Goal: Task Accomplishment & Management: Manage account settings

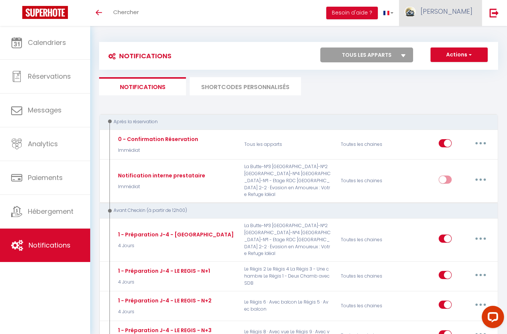
click at [460, 20] on link "[PERSON_NAME]" at bounding box center [440, 13] width 83 height 26
click at [465, 40] on link "Paramètres" at bounding box center [452, 37] width 55 height 13
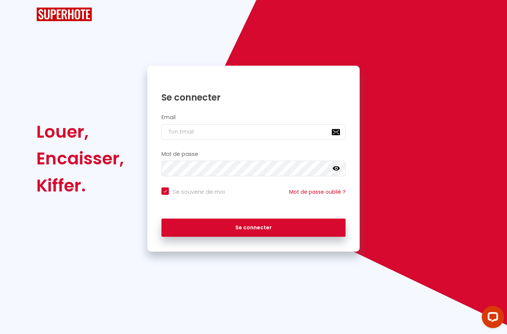
checkbox input "true"
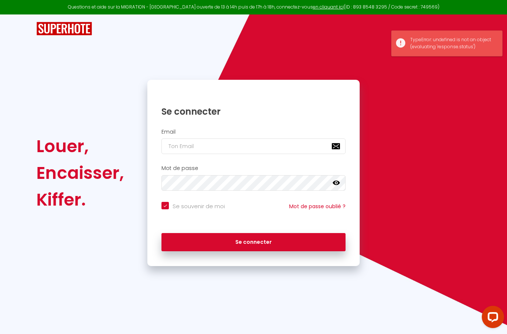
click at [244, 142] on input "email" at bounding box center [254, 146] width 184 height 16
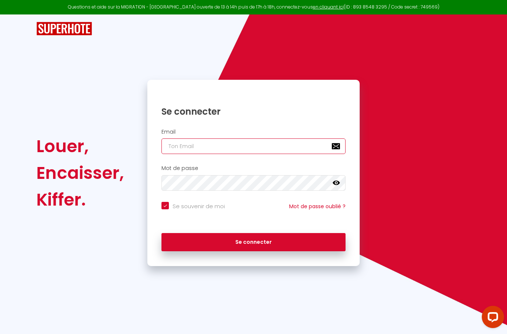
type input "[EMAIL_ADDRESS][DOMAIN_NAME]"
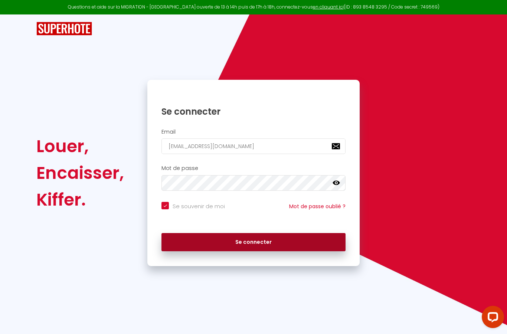
click at [221, 239] on button "Se connecter" at bounding box center [254, 242] width 184 height 19
checkbox input "true"
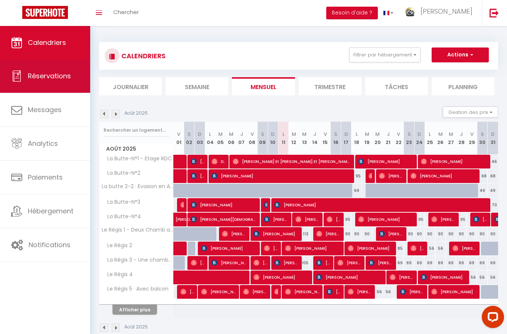
click at [45, 80] on span "Réservations" at bounding box center [49, 75] width 43 height 9
select select "not_cancelled"
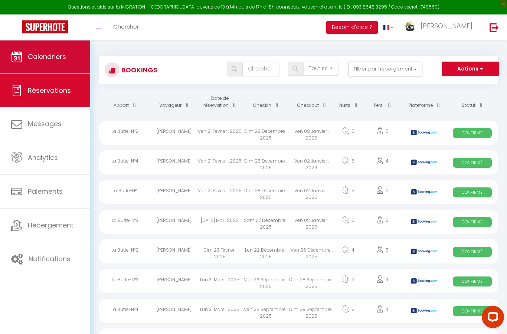
click at [39, 54] on span "Calendriers" at bounding box center [47, 56] width 38 height 9
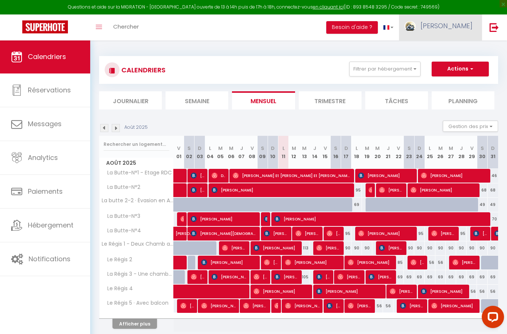
click at [457, 30] on span "[PERSON_NAME]" at bounding box center [447, 25] width 52 height 9
click at [453, 51] on link "Paramètres" at bounding box center [452, 51] width 55 height 13
select select "28"
select select "fr"
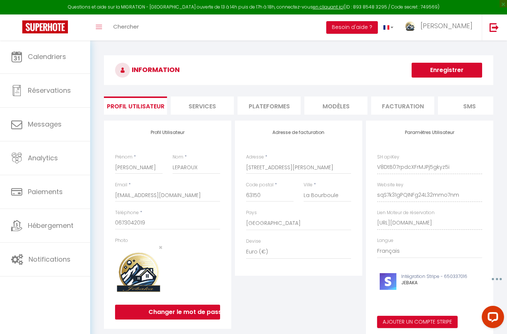
click at [271, 102] on li "Plateformes" at bounding box center [269, 106] width 63 height 18
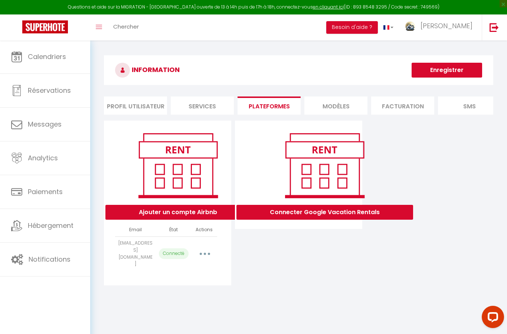
click at [208, 248] on button "button" at bounding box center [205, 254] width 21 height 12
click at [189, 265] on link "Importer les appartements" at bounding box center [172, 270] width 82 height 13
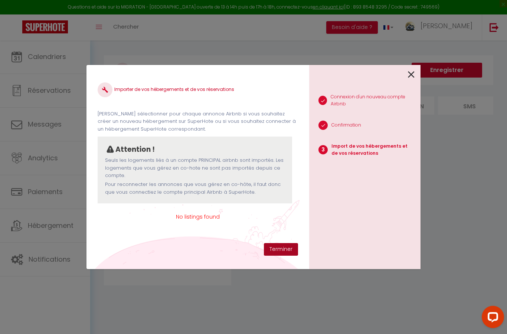
click at [283, 249] on button "Terminer" at bounding box center [281, 249] width 34 height 13
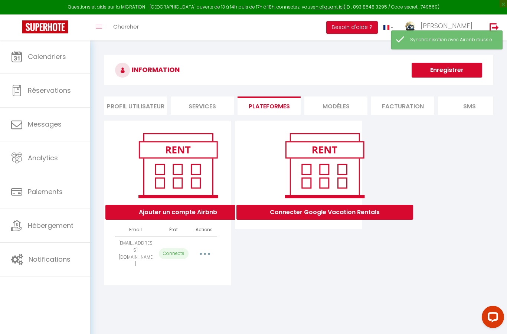
click at [206, 248] on button "button" at bounding box center [205, 254] width 21 height 12
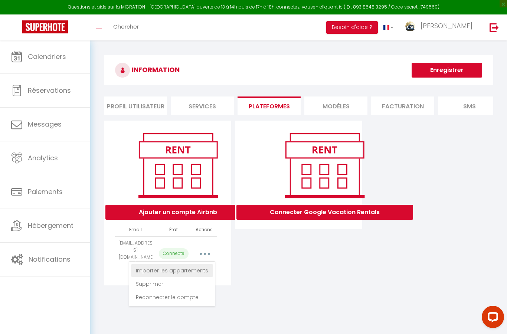
click at [182, 266] on link "Importer les appartements" at bounding box center [172, 270] width 82 height 13
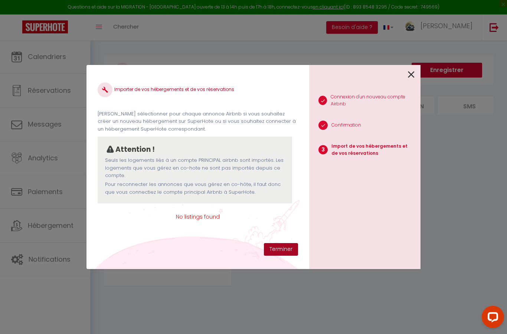
click at [277, 251] on button "Terminer" at bounding box center [281, 249] width 34 height 13
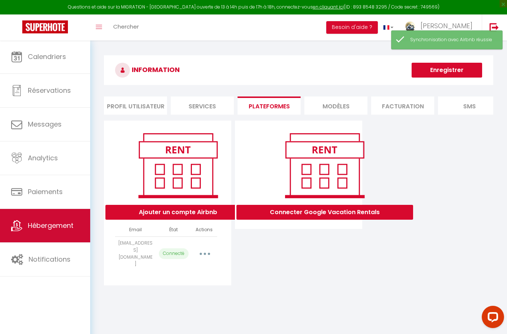
click at [48, 230] on span "Hébergement" at bounding box center [51, 225] width 46 height 9
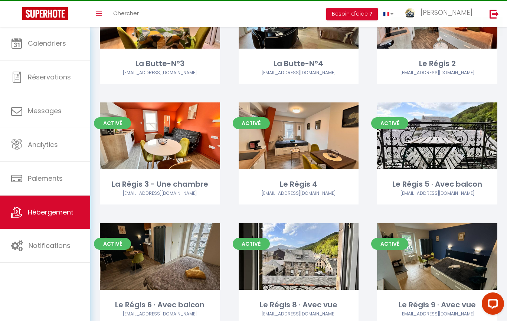
scroll to position [232, 0]
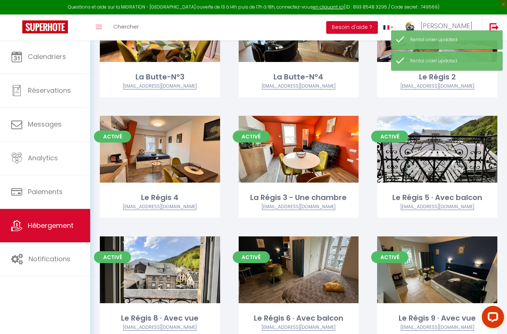
click at [38, 193] on span "Paiements" at bounding box center [45, 191] width 35 height 9
select select "2"
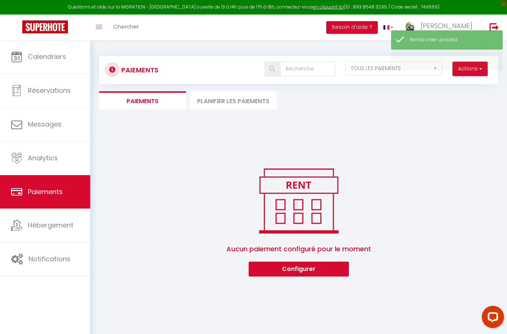
click at [39, 228] on span "Hébergement" at bounding box center [51, 225] width 46 height 9
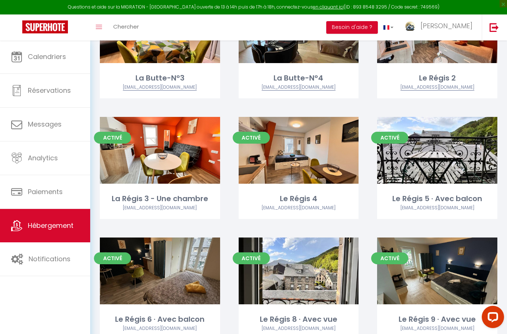
scroll to position [232, 0]
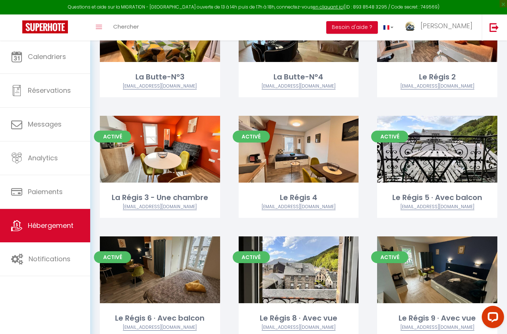
click at [36, 266] on link "Notifications" at bounding box center [45, 258] width 90 height 33
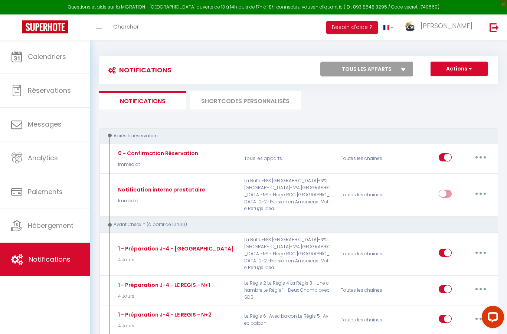
click at [36, 227] on span "Hébergement" at bounding box center [51, 225] width 46 height 9
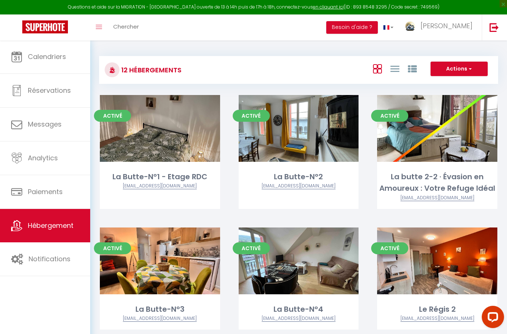
click at [48, 58] on span "Calendriers" at bounding box center [47, 56] width 38 height 9
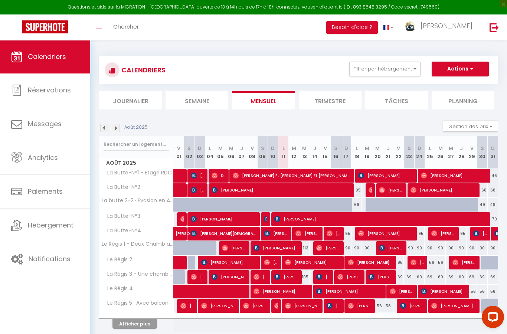
scroll to position [30, 0]
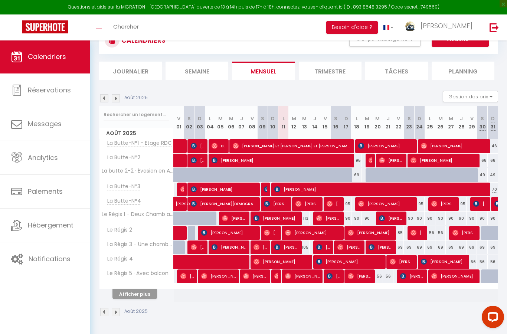
click at [449, 24] on span "[PERSON_NAME]" at bounding box center [447, 25] width 52 height 9
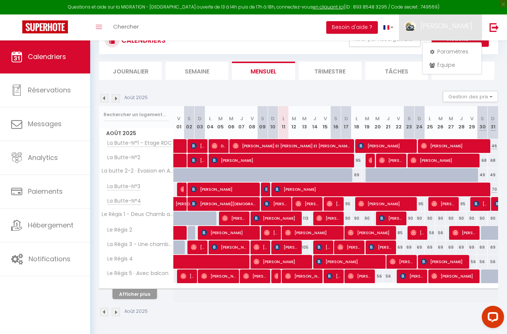
click at [452, 56] on link "Paramètres" at bounding box center [452, 51] width 55 height 13
select select "28"
select select "fr"
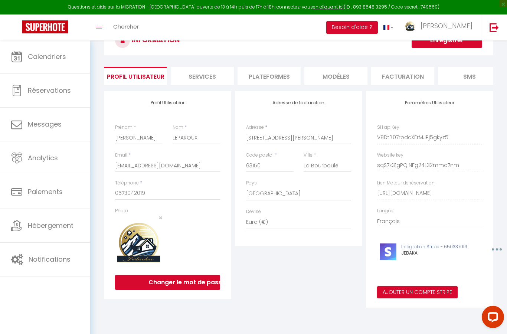
click at [270, 76] on li "Plateformes" at bounding box center [269, 76] width 63 height 18
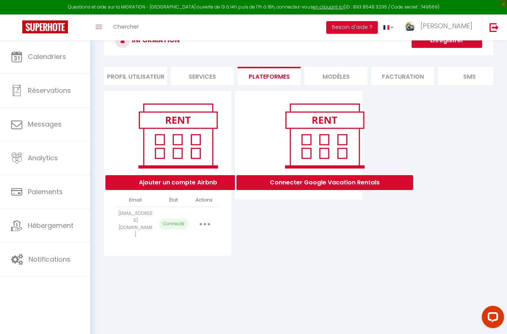
click at [207, 218] on button "button" at bounding box center [205, 224] width 21 height 12
click at [184, 237] on link "Importer les appartements" at bounding box center [172, 241] width 82 height 13
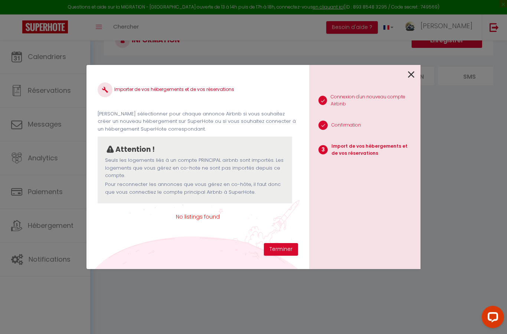
click at [281, 251] on button "Terminer" at bounding box center [281, 249] width 34 height 13
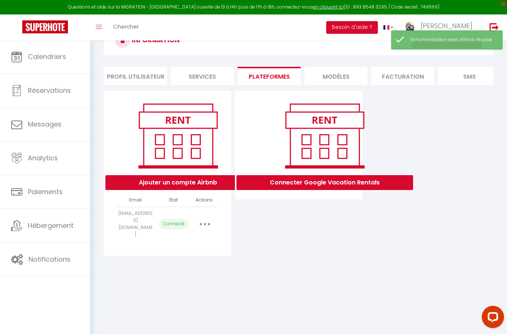
click at [46, 229] on span "Hébergement" at bounding box center [51, 225] width 46 height 9
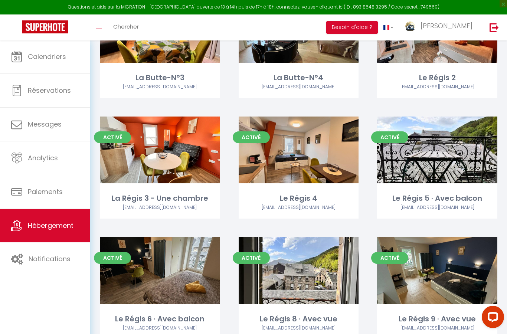
scroll to position [232, 0]
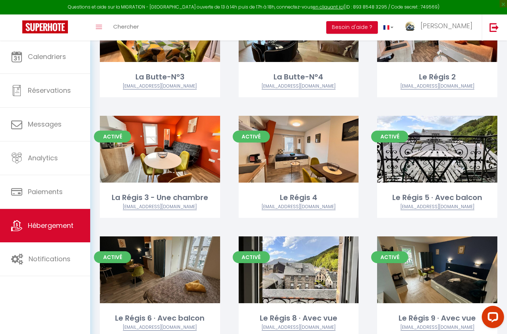
click at [31, 189] on span "Paiements" at bounding box center [45, 191] width 35 height 9
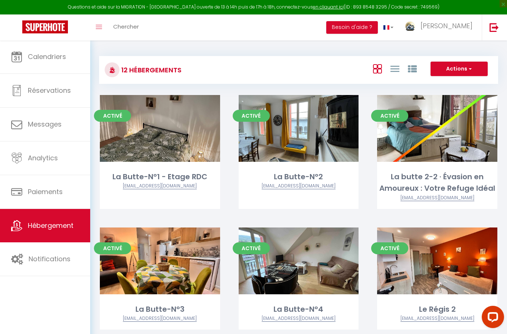
select select "2"
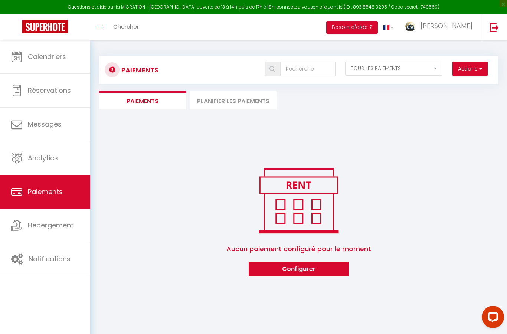
click at [35, 62] on link "Calendriers" at bounding box center [45, 56] width 90 height 33
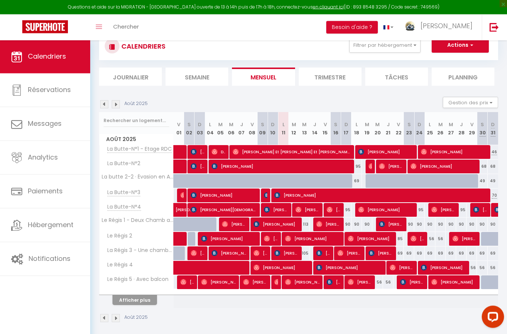
click at [121, 302] on button "Afficher plus" at bounding box center [135, 301] width 45 height 10
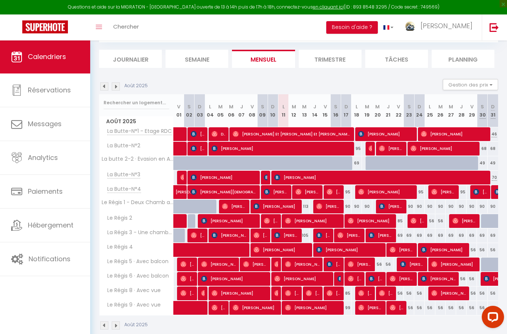
scroll to position [50, 0]
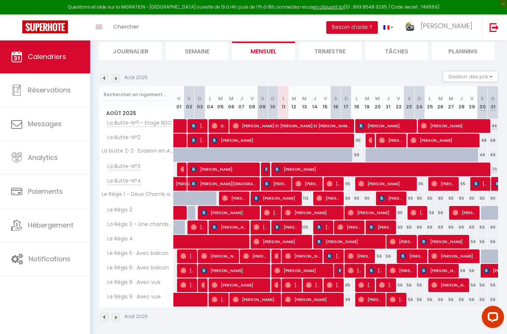
click at [40, 230] on span "Hébergement" at bounding box center [51, 225] width 46 height 9
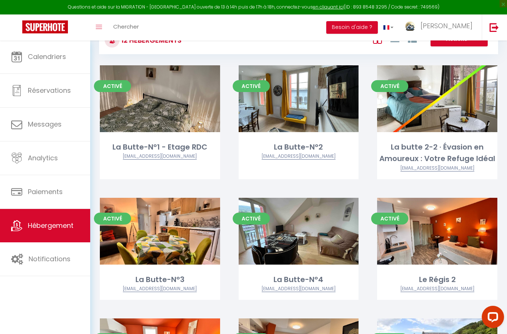
click at [35, 160] on span "Analytics" at bounding box center [43, 157] width 30 height 9
select select "2025"
select select "8"
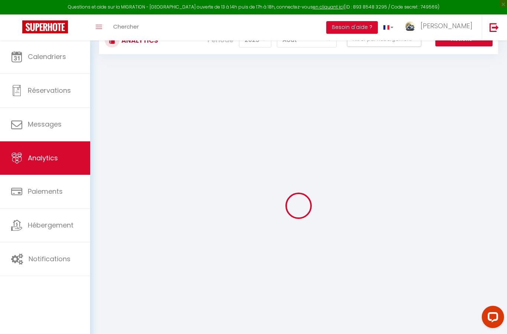
checkbox Butte "false"
checkbox RDC "false"
checkbox Butte-N°2 "false"
checkbox Idéal "false"
checkbox Butte-N°3 "false"
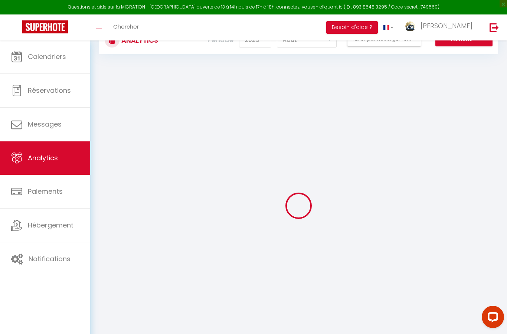
checkbox Butte-N°4 "false"
checkbox Régis "false"
checkbox 2 "false"
checkbox 4 "false"
checkbox balcon "false"
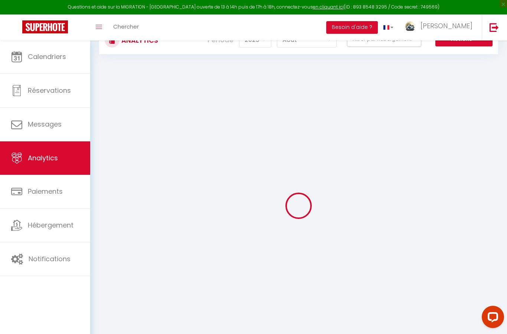
checkbox balcon "false"
checkbox vue "false"
checkbox input "false"
checkbox SDB "false"
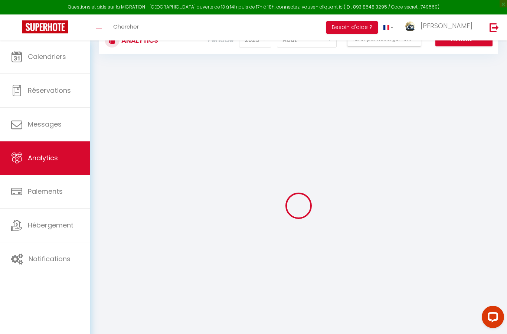
checkbox chambre "false"
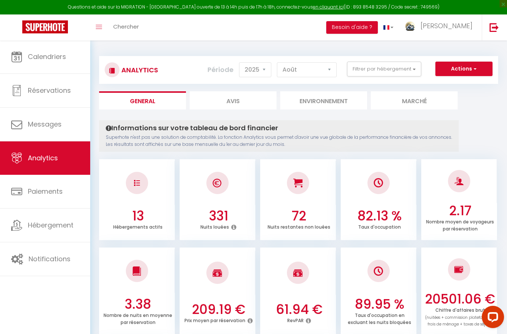
click at [401, 72] on button "Filtrer par hébergement" at bounding box center [384, 69] width 74 height 15
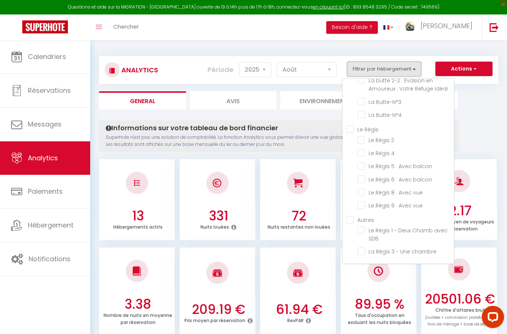
scroll to position [45, 0]
click at [475, 112] on div at bounding box center [253, 167] width 507 height 334
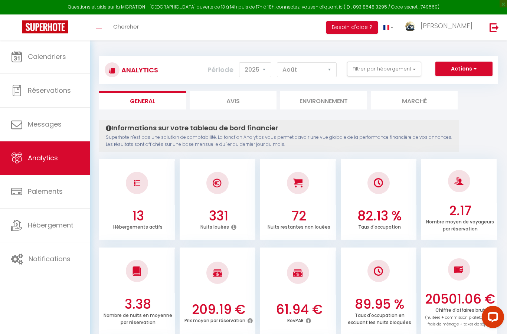
click at [30, 228] on span "Hébergement" at bounding box center [51, 225] width 46 height 9
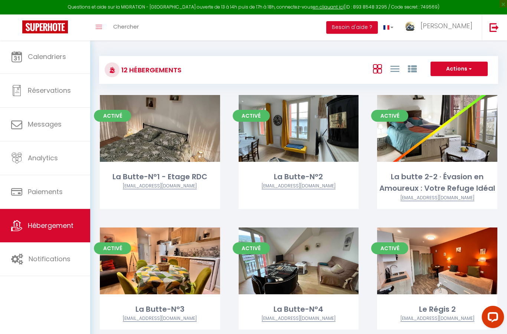
click at [410, 71] on icon at bounding box center [412, 69] width 9 height 9
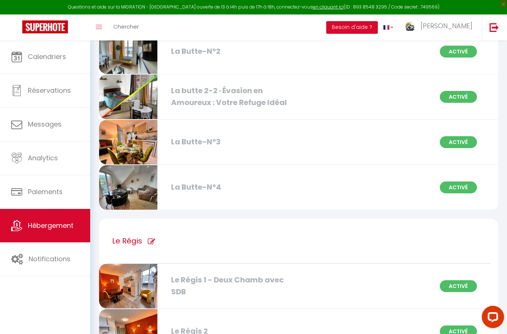
scroll to position [159, 0]
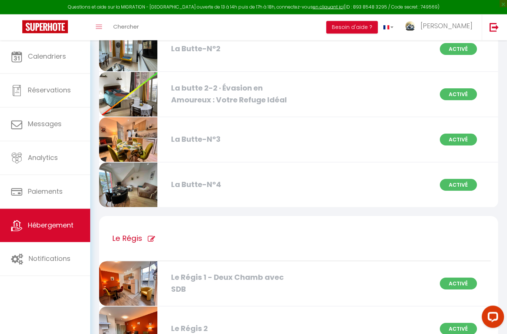
click at [148, 239] on icon at bounding box center [151, 239] width 7 height 7
type input "Le Régis"
checkbox 2 "true"
checkbox chambre "true"
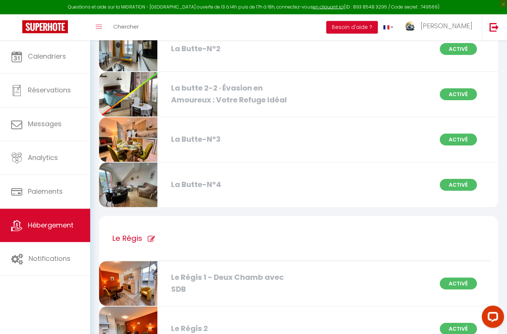
checkbox 4 "true"
checkbox balcon "true"
checkbox vue "true"
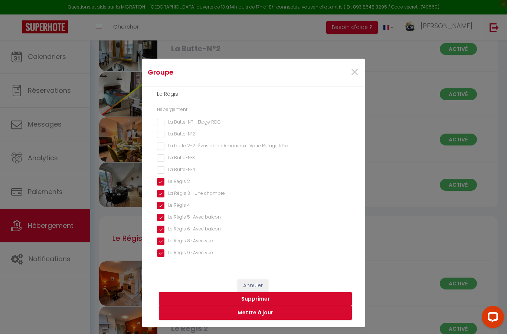
scroll to position [13, 0]
click at [255, 320] on button "Mettre à jour" at bounding box center [255, 313] width 193 height 14
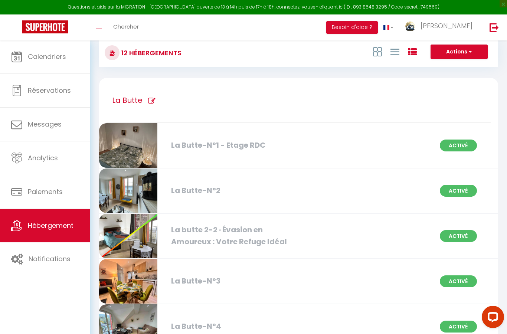
scroll to position [0, 0]
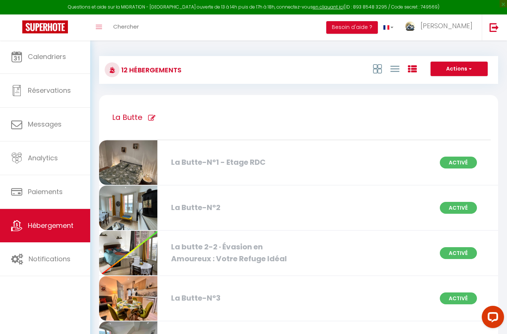
click at [413, 71] on icon at bounding box center [412, 69] width 9 height 9
click at [394, 71] on icon at bounding box center [395, 68] width 9 height 9
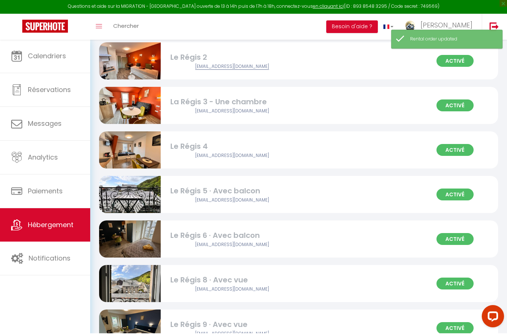
scroll to position [274, 0]
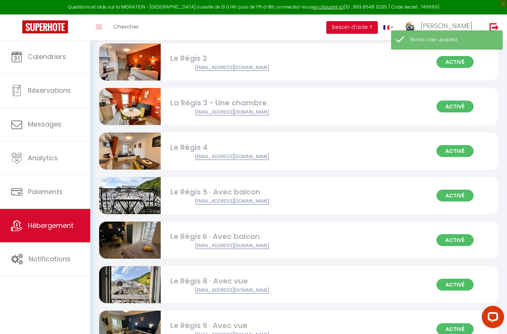
click at [42, 259] on span "Notifications" at bounding box center [50, 258] width 42 height 9
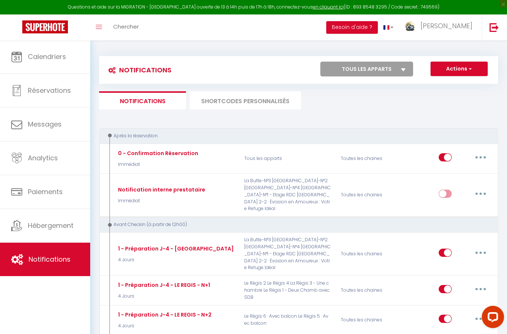
click at [38, 56] on span "Calendriers" at bounding box center [47, 56] width 38 height 9
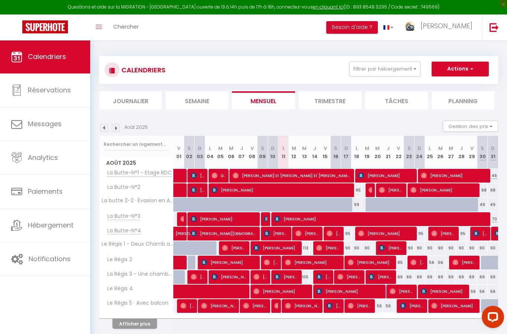
click at [374, 29] on button "Besoin d'aide ?" at bounding box center [352, 27] width 52 height 13
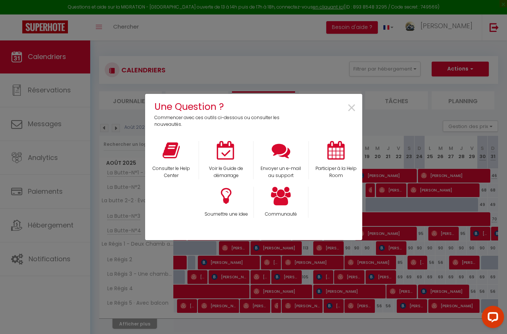
click at [141, 52] on div "Une Question ? Commencer avec ces outils ci-dessous ou consulter les nouveautés…" at bounding box center [253, 167] width 507 height 334
click at [117, 31] on div "Une Question ? Commencer avec ces outils ci-dessous ou consulter les nouveautés…" at bounding box center [253, 167] width 507 height 334
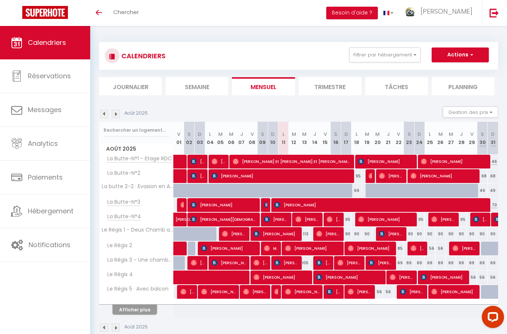
click at [122, 307] on button "Afficher plus" at bounding box center [135, 310] width 45 height 10
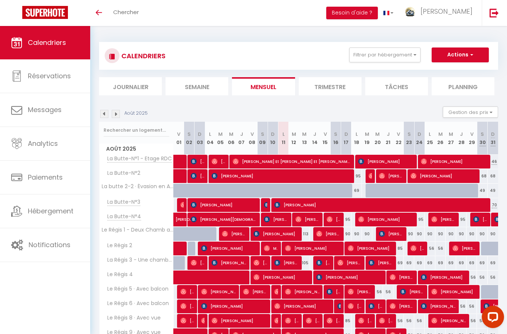
click at [455, 13] on span "[PERSON_NAME]" at bounding box center [447, 11] width 52 height 9
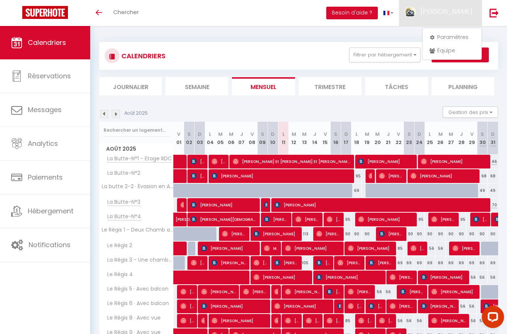
click at [451, 37] on link "Paramètres" at bounding box center [452, 37] width 55 height 13
select select "fr"
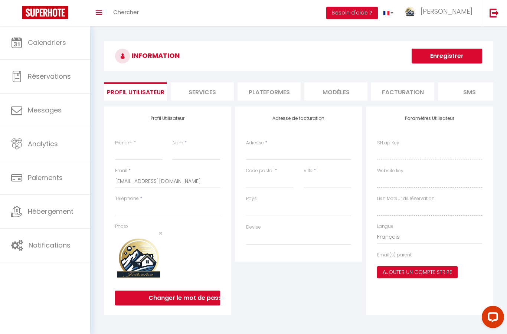
type input "[PERSON_NAME]"
type input "LEPAROUX"
type input "0673042019"
type input "[STREET_ADDRESS][PERSON_NAME]"
type input "63150"
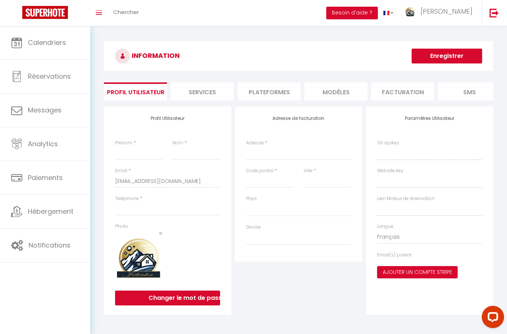
type input "La Bourboule"
type input "V8DtB07rpdcXFrMJPj5gkyz5i"
type input "sqS7k31gPQINFg24L32mmo7nm"
type input "[URL][DOMAIN_NAME]"
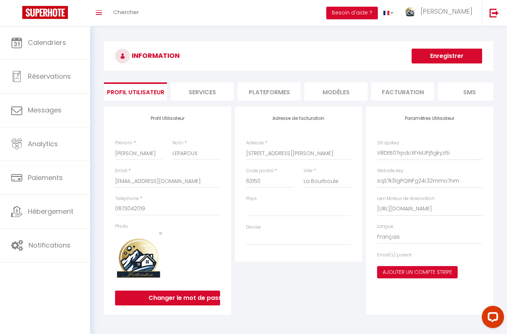
select select "28"
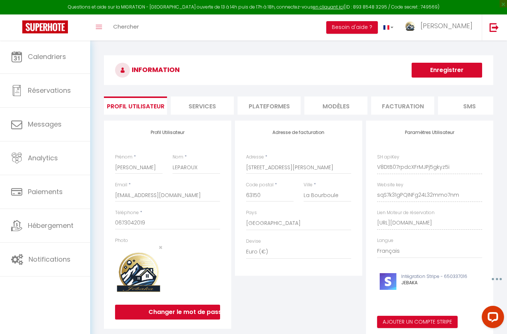
click at [264, 104] on li "Plateformes" at bounding box center [269, 106] width 63 height 18
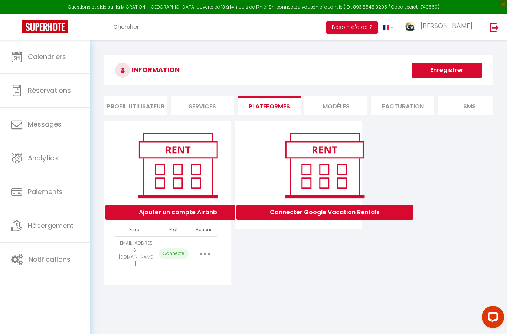
click at [206, 253] on icon "button" at bounding box center [205, 254] width 2 height 2
click at [186, 267] on link "Importer les appartements" at bounding box center [172, 270] width 82 height 13
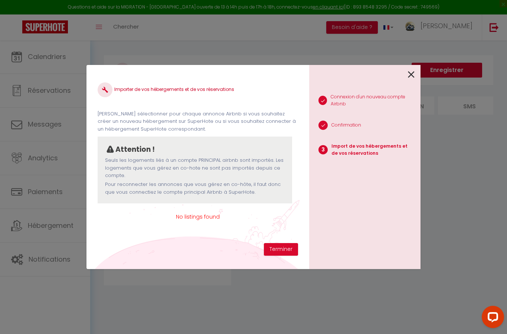
click at [351, 151] on p "Import de vos hébergements et de vos réservations" at bounding box center [373, 150] width 83 height 14
click at [355, 150] on p "Import de vos hébergements et de vos réservations" at bounding box center [373, 150] width 83 height 14
click at [353, 160] on li "3 Import de vos hébergements et de vos réservations" at bounding box center [361, 150] width 105 height 23
click at [198, 217] on span "No listings found" at bounding box center [198, 217] width 200 height 8
click at [189, 215] on span "No listings found" at bounding box center [198, 217] width 200 height 8
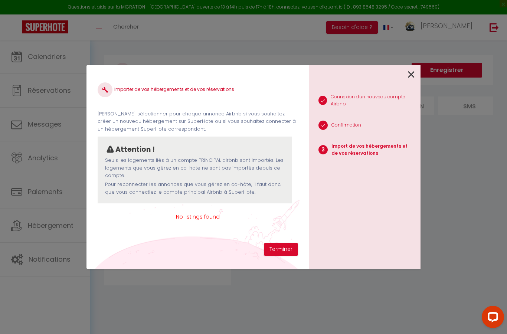
click at [104, 92] on img at bounding box center [105, 90] width 6 height 6
click at [276, 250] on button "Terminer" at bounding box center [281, 249] width 34 height 13
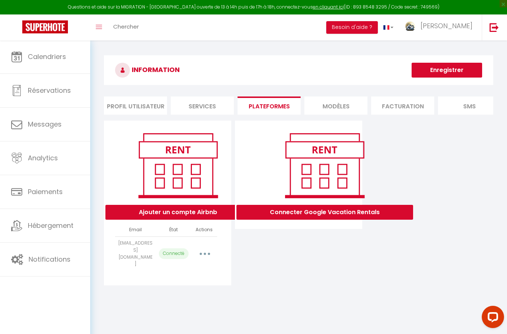
click at [33, 258] on span "Notifications" at bounding box center [50, 259] width 42 height 9
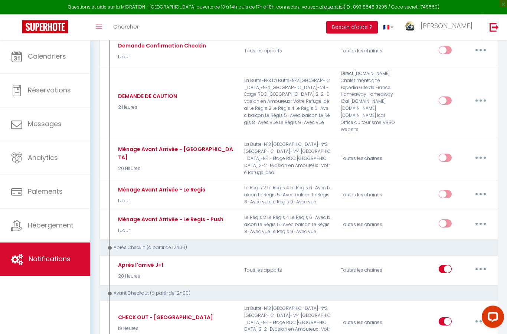
scroll to position [684, 0]
click at [41, 228] on span "Hébergement" at bounding box center [51, 225] width 46 height 9
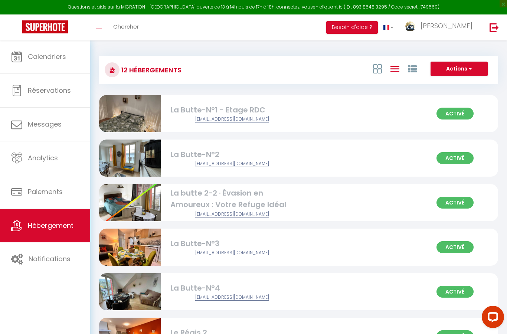
click at [416, 69] on icon at bounding box center [412, 69] width 9 height 9
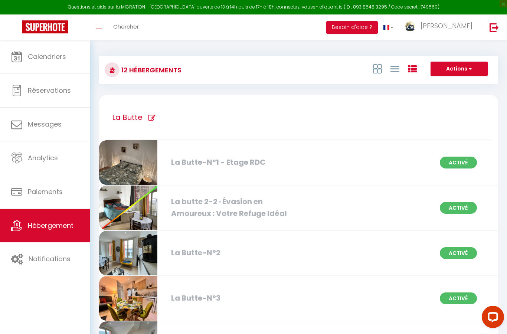
click at [473, 66] on button "Actions" at bounding box center [459, 69] width 57 height 15
click at [187, 11] on div "Questions et aide sur la MIGRATION - Salle Zoom ouverte de 13 à 14h puis de 17h…" at bounding box center [253, 7] width 507 height 14
click at [183, 9] on div "Questions et aide sur la MIGRATION - Salle Zoom ouverte de 13 à 14h puis de 17h…" at bounding box center [253, 7] width 507 height 14
click at [314, 8] on link "en cliquant ici" at bounding box center [328, 7] width 31 height 6
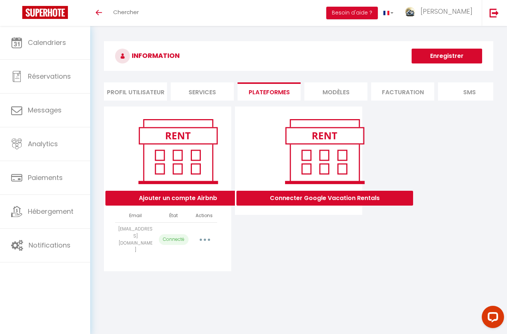
click at [99, 10] on link "Toggle menubar" at bounding box center [98, 13] width 17 height 26
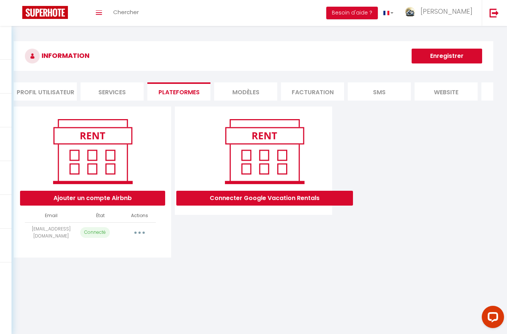
click at [100, 16] on link "Toggle menubar" at bounding box center [98, 13] width 17 height 26
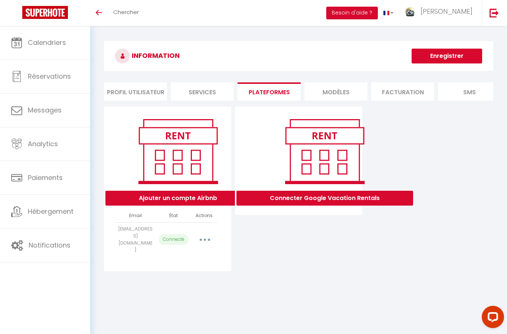
click at [34, 16] on img at bounding box center [45, 12] width 46 height 13
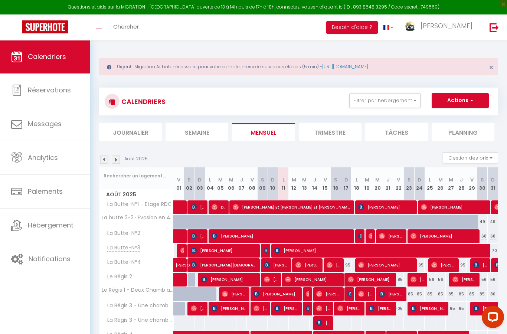
click at [365, 68] on link "[URL][DOMAIN_NAME]" at bounding box center [345, 66] width 46 height 6
